Goal: Information Seeking & Learning: Find specific page/section

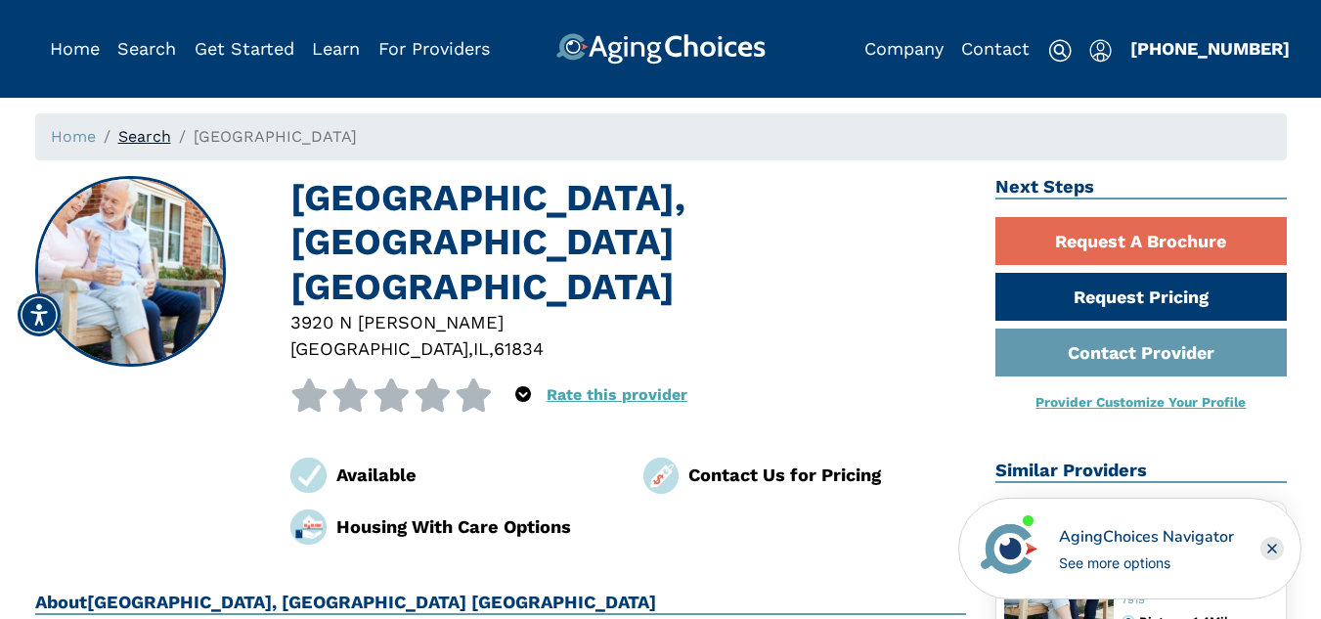
click at [146, 136] on link "Search" at bounding box center [144, 136] width 53 height 19
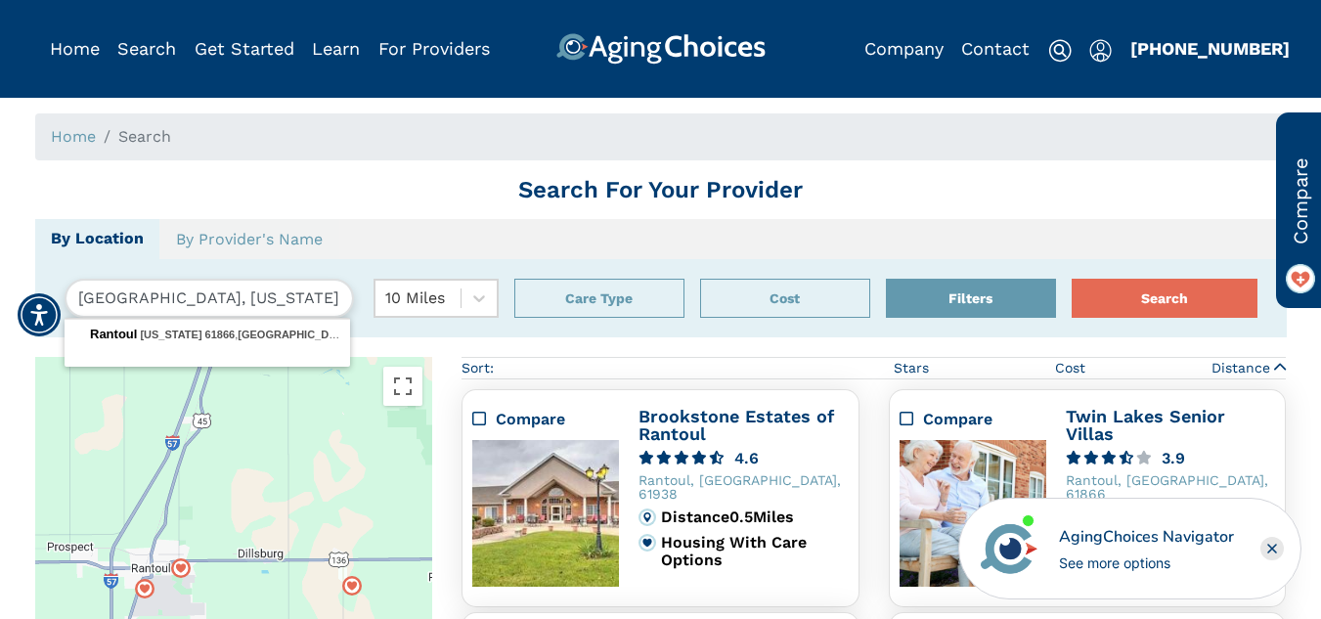
drag, startPoint x: 299, startPoint y: 294, endPoint x: 74, endPoint y: 286, distance: 225.0
click at [74, 286] on input "Rantoul, Illinois, USA 61866" at bounding box center [209, 298] width 289 height 39
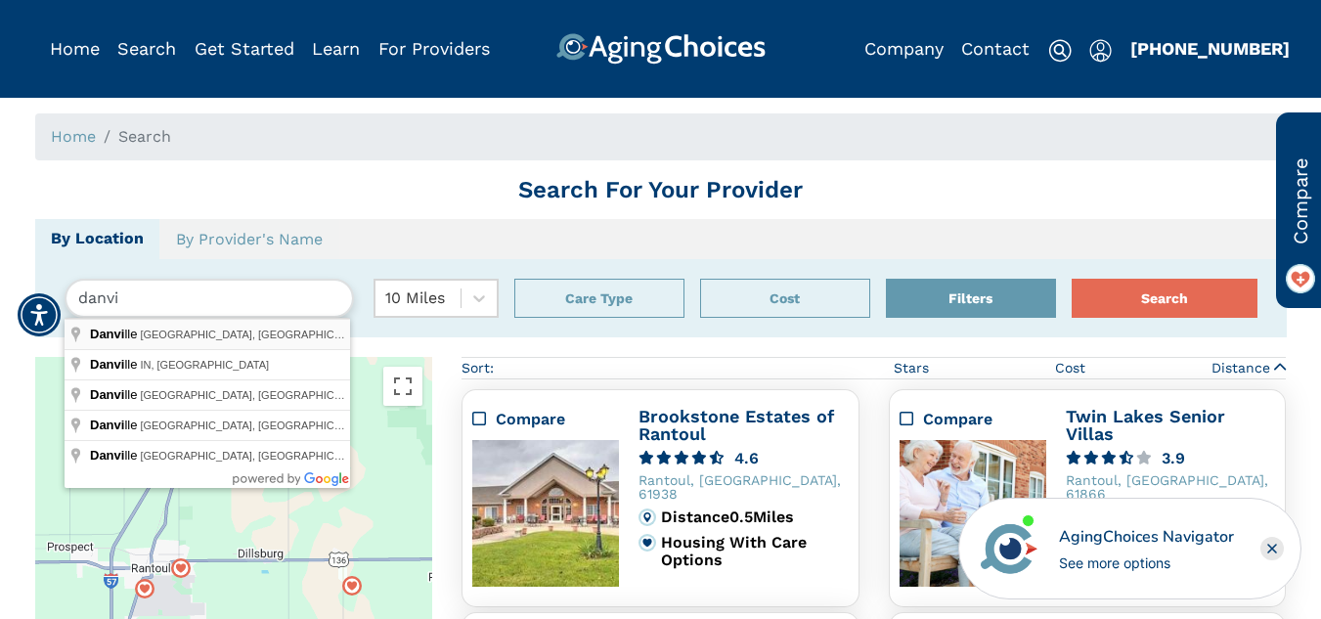
type input "Danville, IL, USA"
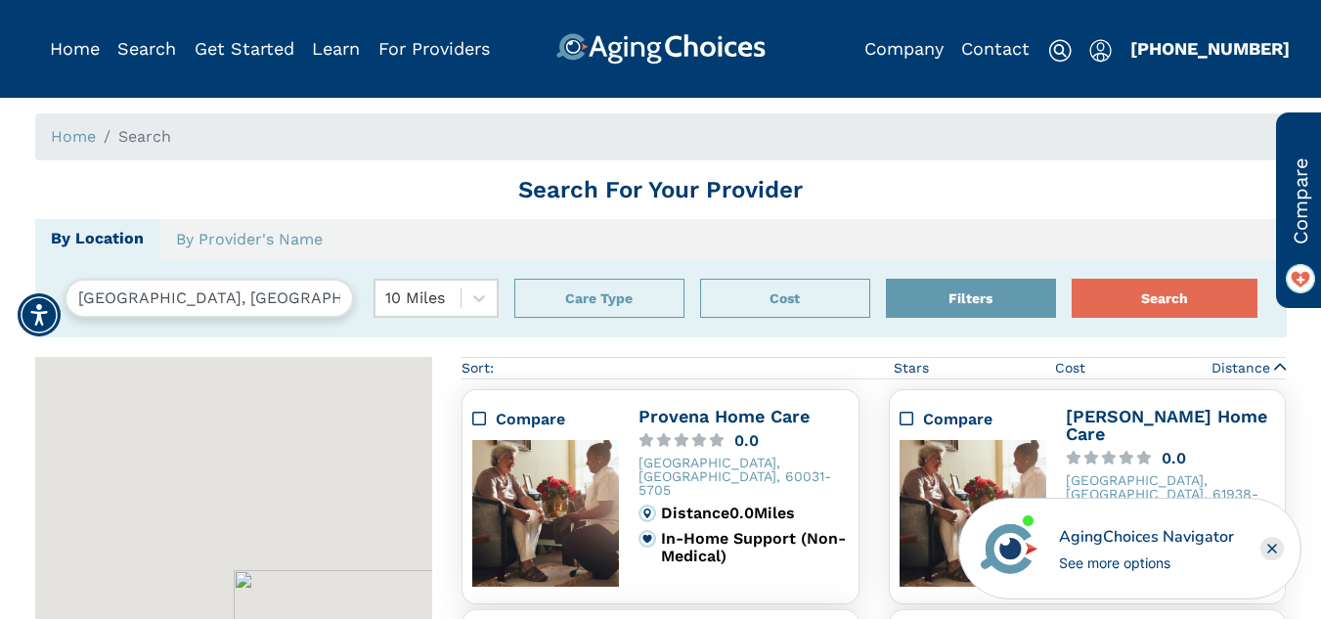
scroll to position [357, 0]
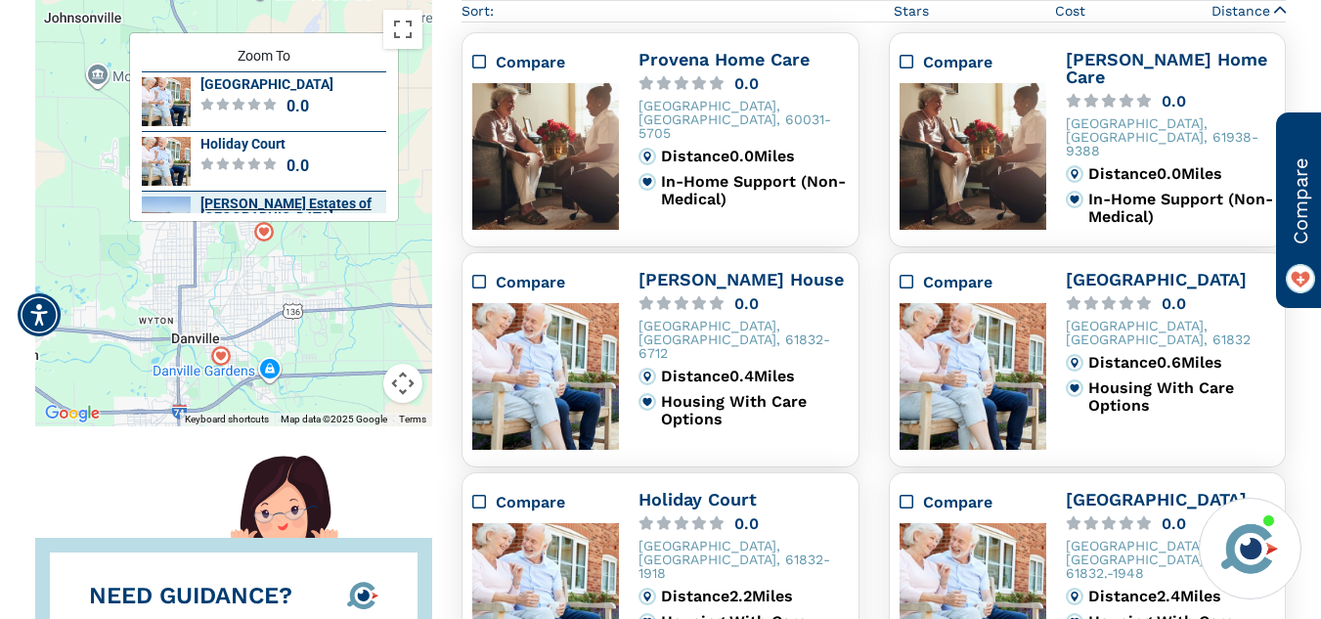
click at [283, 199] on div "Bowman Estates of Danville" at bounding box center [293, 209] width 186 height 27
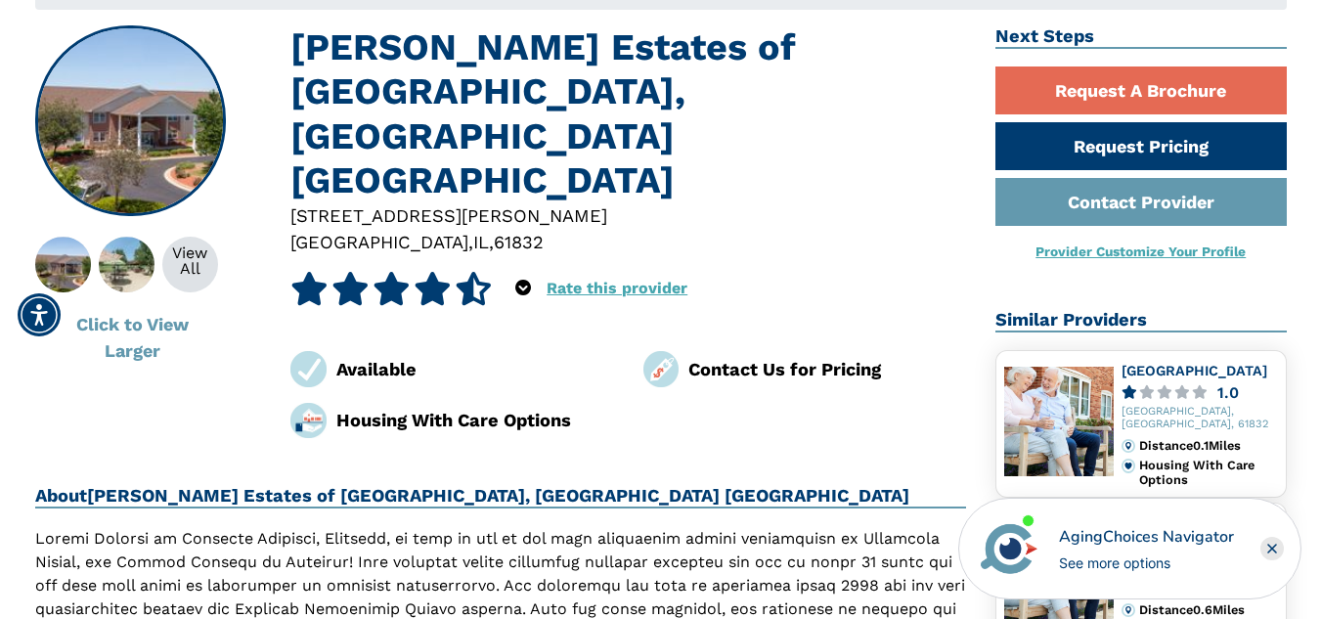
scroll to position [196, 0]
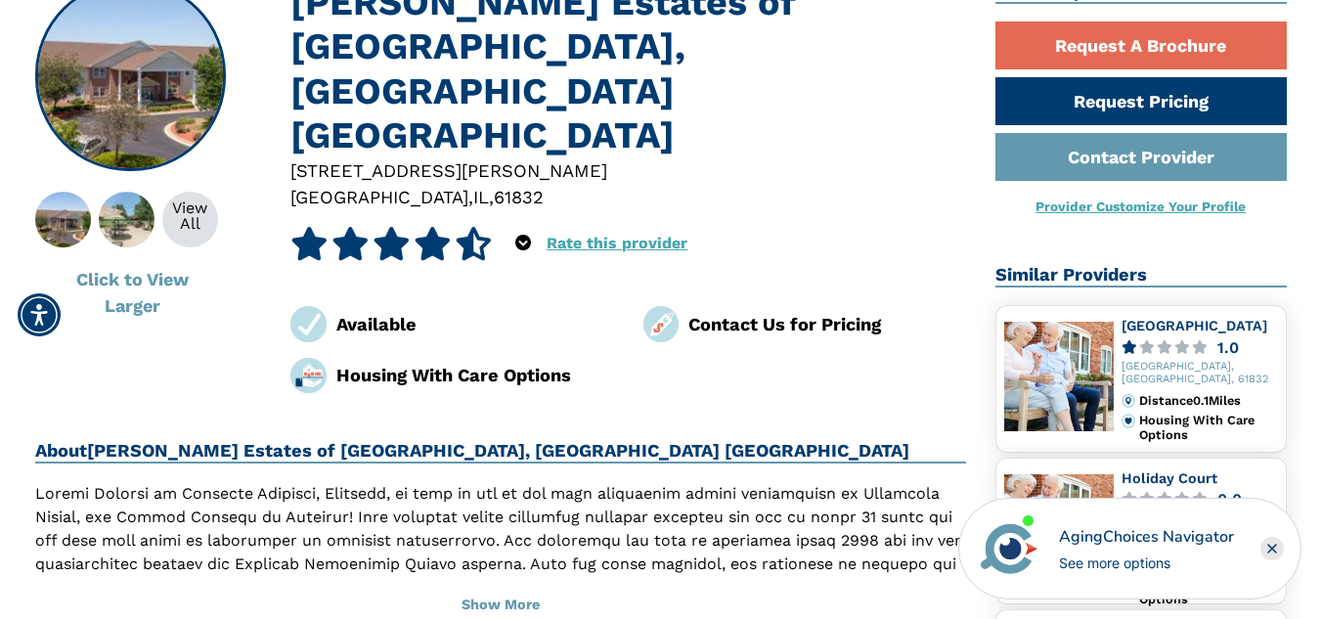
click at [1278, 545] on rect "Close" at bounding box center [1271, 548] width 23 height 23
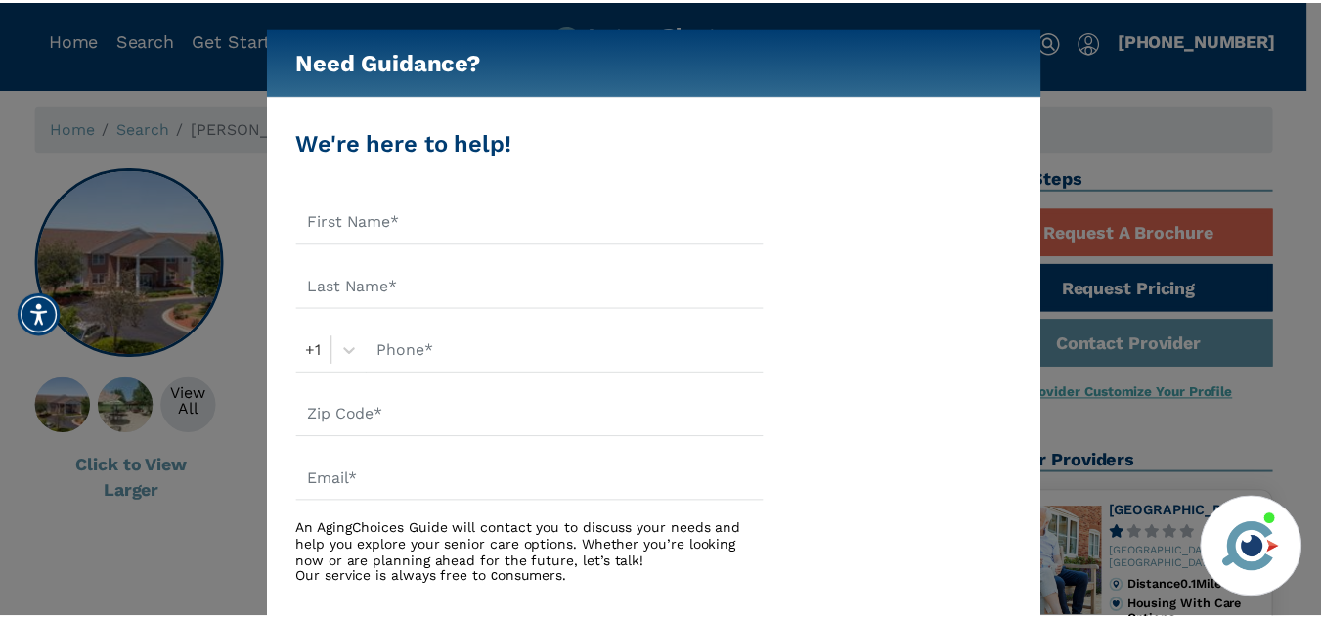
scroll to position [0, 0]
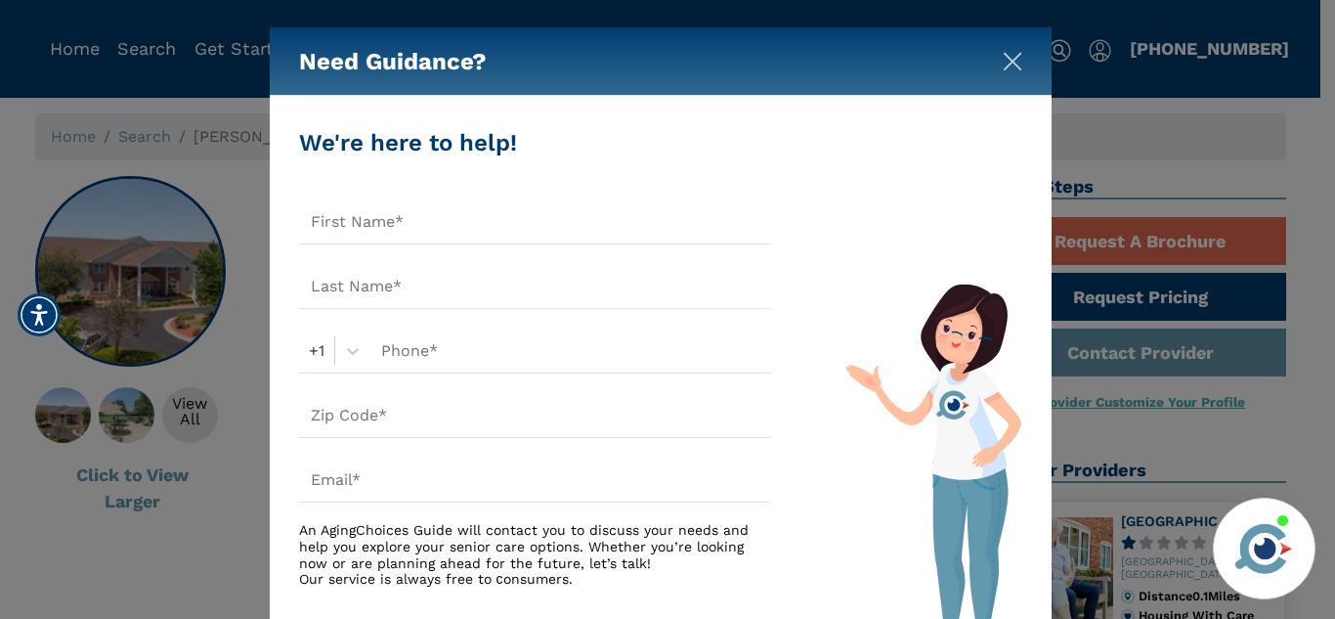
click at [1013, 54] on img "Close" at bounding box center [1013, 62] width 20 height 20
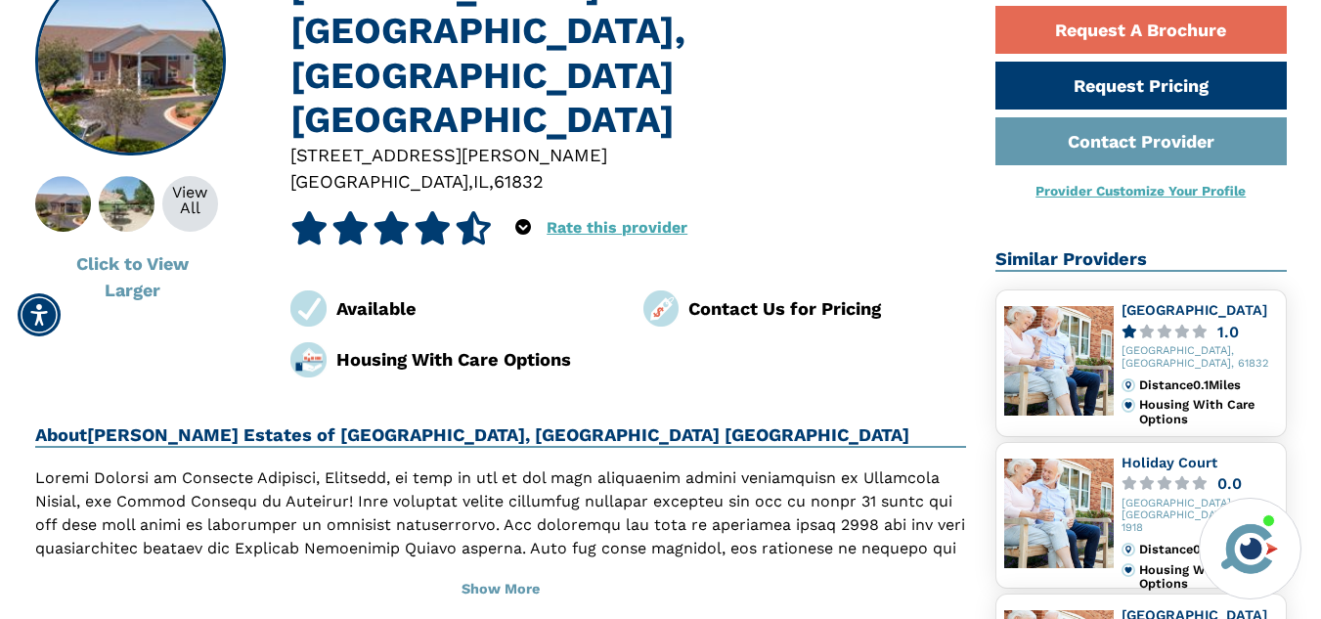
scroll to position [98, 0]
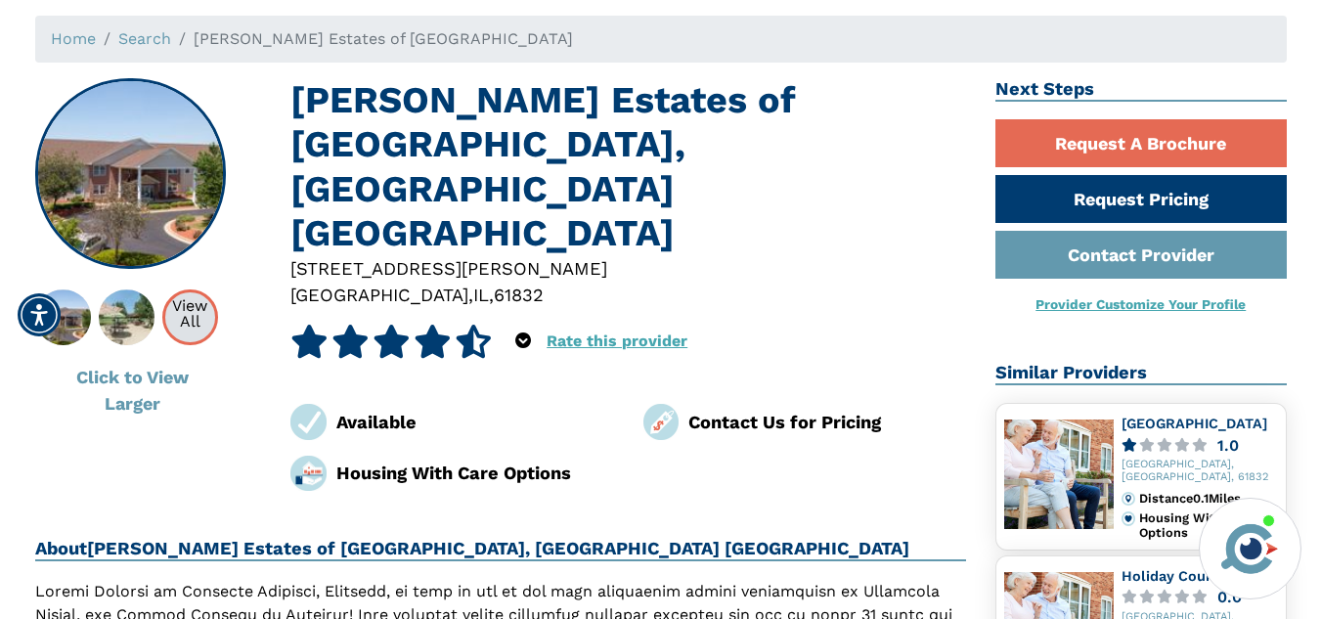
click at [177, 309] on div "View All" at bounding box center [190, 313] width 50 height 31
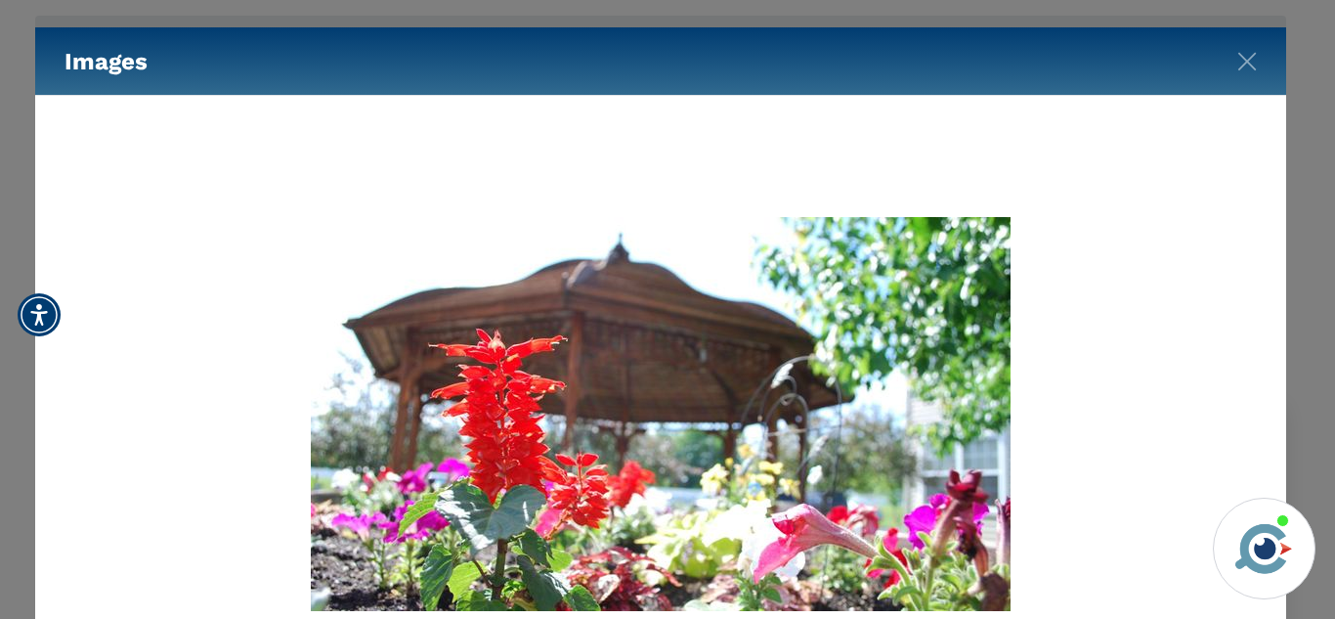
click at [1233, 62] on div "Images" at bounding box center [660, 61] width 1251 height 68
click at [1244, 58] on img "Close" at bounding box center [1248, 62] width 20 height 20
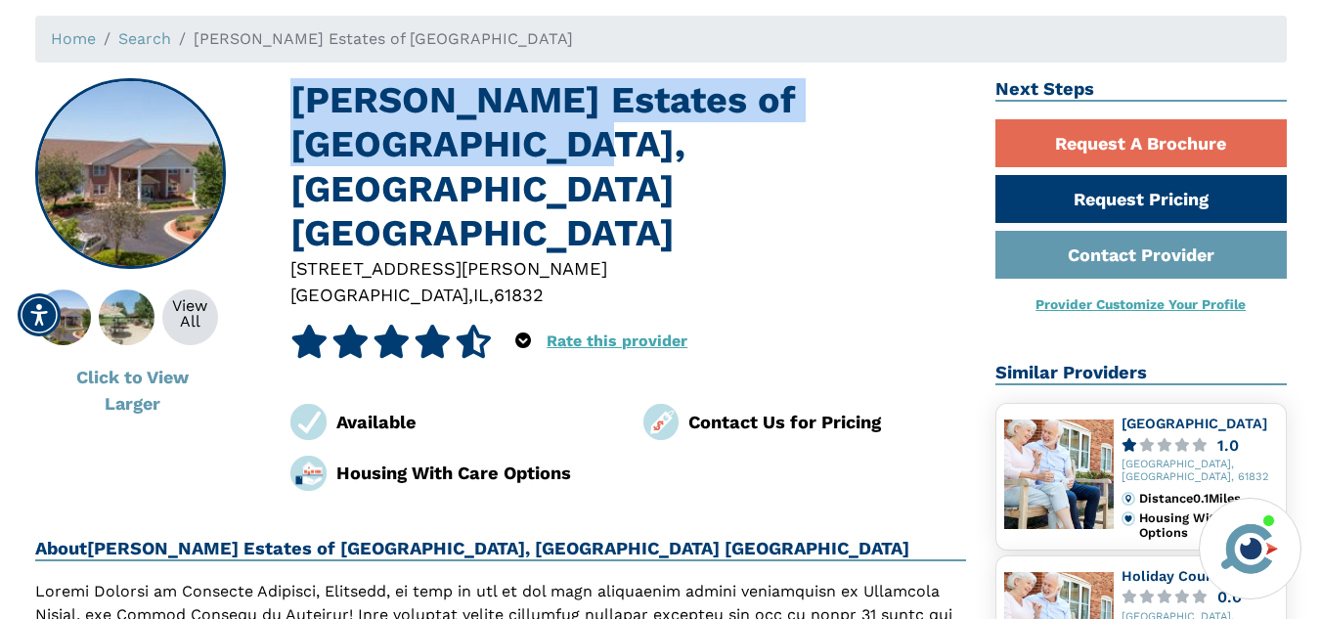
drag, startPoint x: 488, startPoint y: 140, endPoint x: 352, endPoint y: 113, distance: 138.4
click at [269, 97] on div "View All Click to View Larger [PERSON_NAME] Estates of [GEOGRAPHIC_DATA], [GEOG…" at bounding box center [501, 284] width 932 height 413
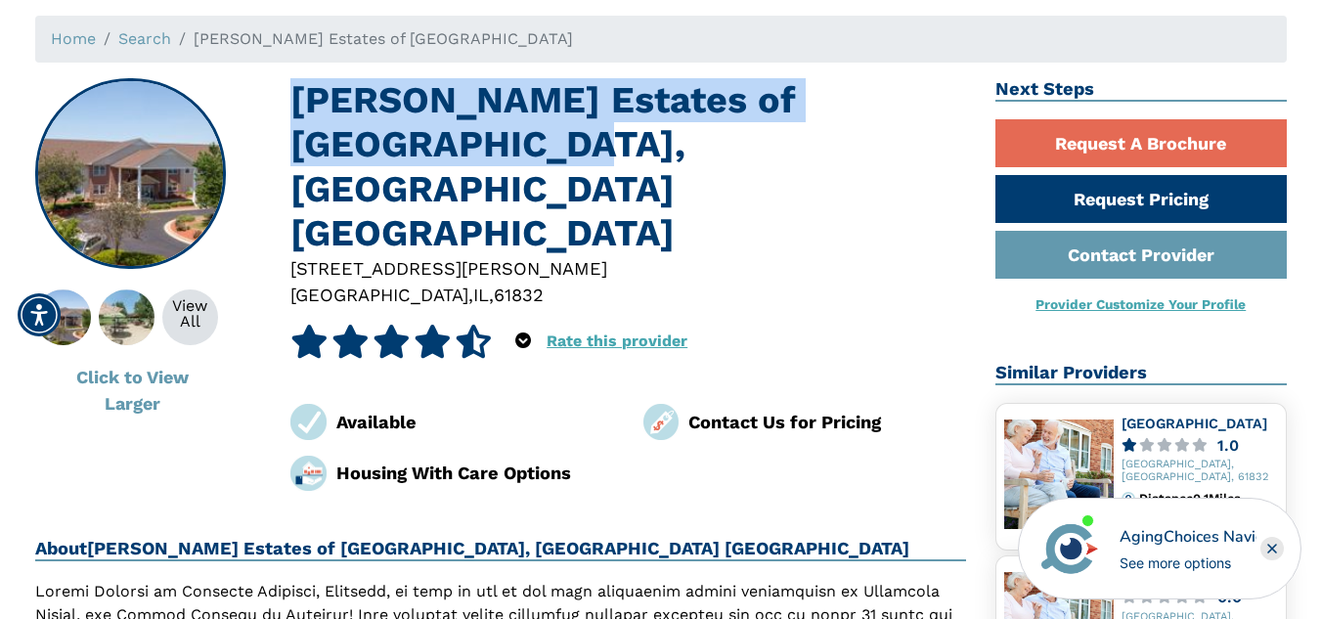
copy h1 "[PERSON_NAME] Estates of [GEOGRAPHIC_DATA], [GEOGRAPHIC_DATA] [GEOGRAPHIC_DATA]"
